Goal: Task Accomplishment & Management: Manage account settings

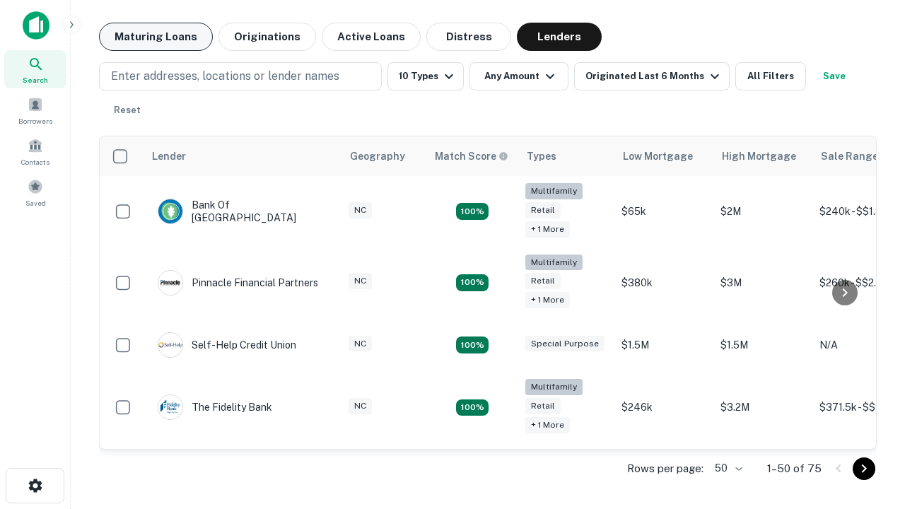
click at [156, 37] on button "Maturing Loans" at bounding box center [156, 37] width 114 height 28
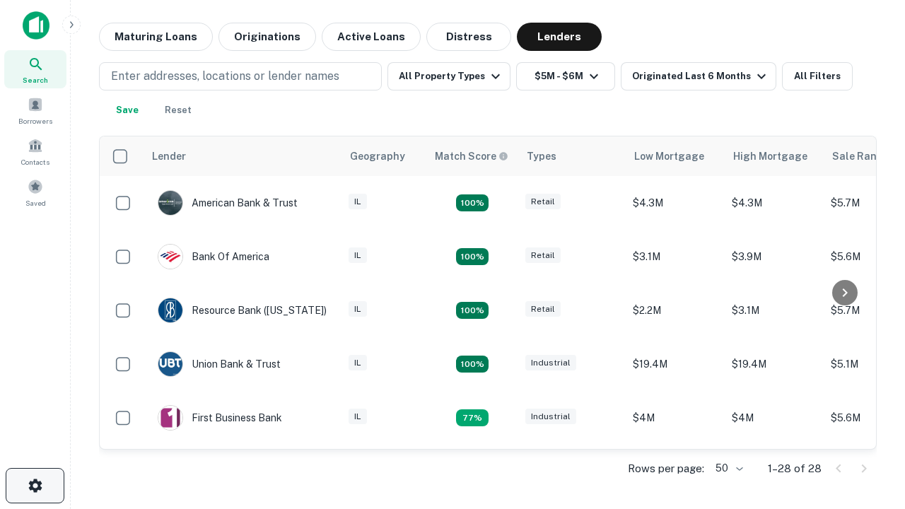
click at [35, 486] on icon "button" at bounding box center [35, 485] width 17 height 17
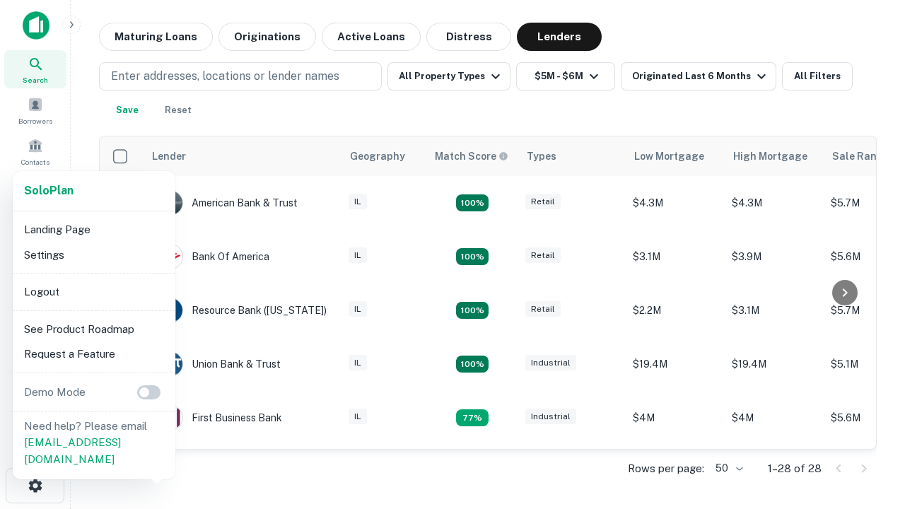
click at [93, 291] on li "Logout" at bounding box center [93, 291] width 151 height 25
